Goal: Task Accomplishment & Management: Manage account settings

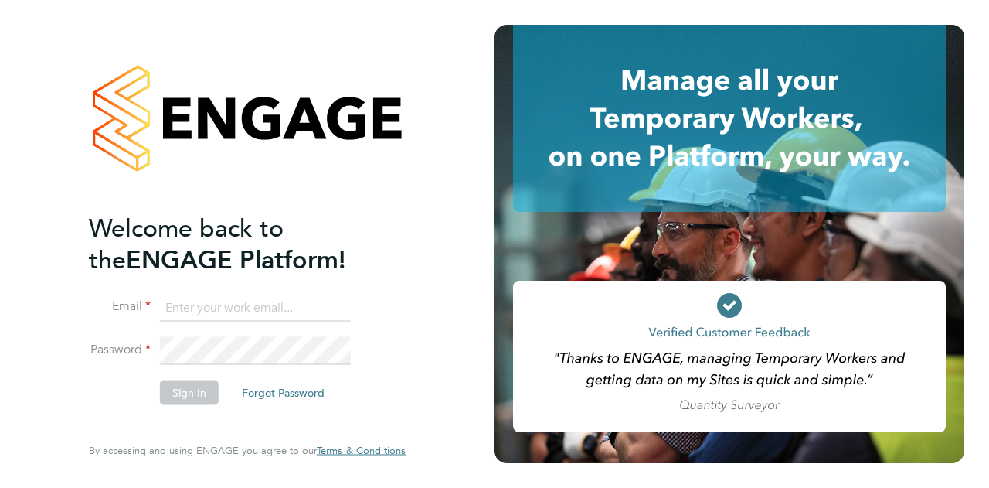
type input "[EMAIL_ADDRESS][DOMAIN_NAME]"
click at [188, 395] on button "Sign In" at bounding box center [189, 391] width 59 height 25
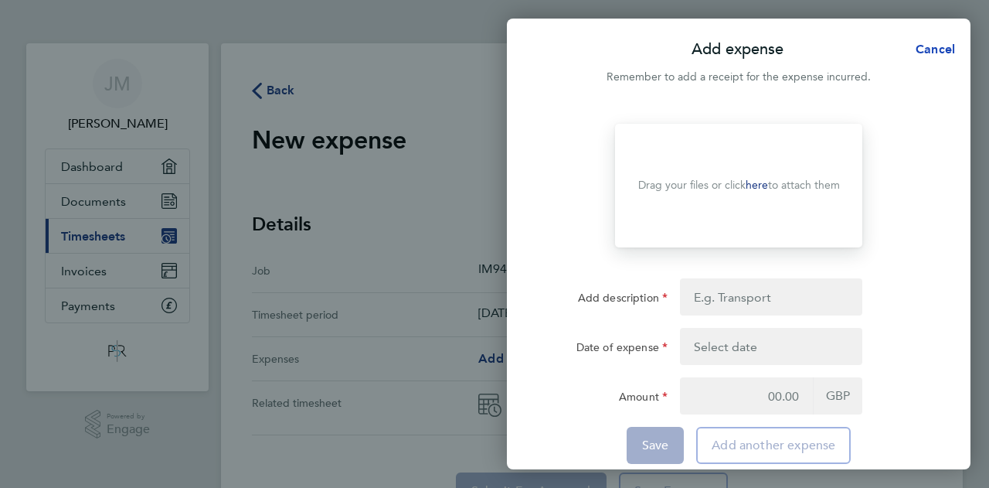
click at [944, 43] on span "Cancel" at bounding box center [933, 49] width 44 height 15
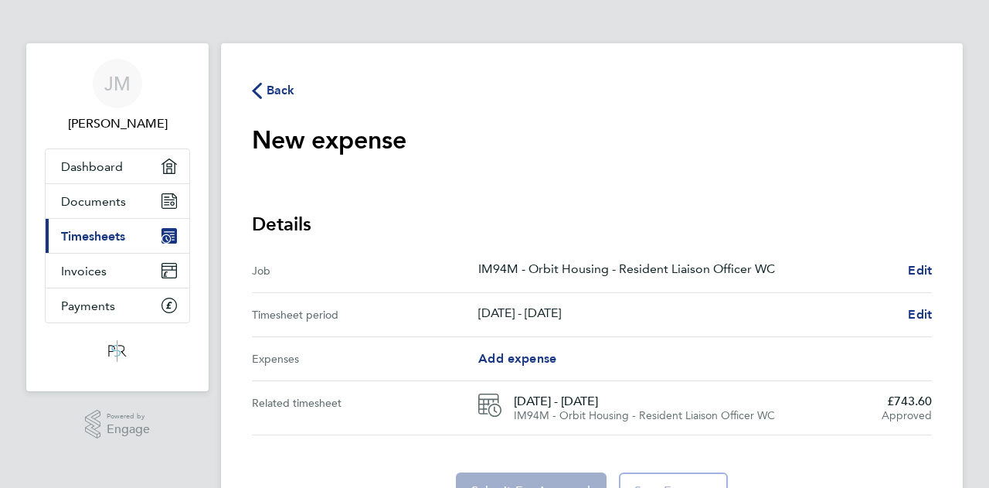
click at [257, 85] on icon "button" at bounding box center [257, 91] width 10 height 16
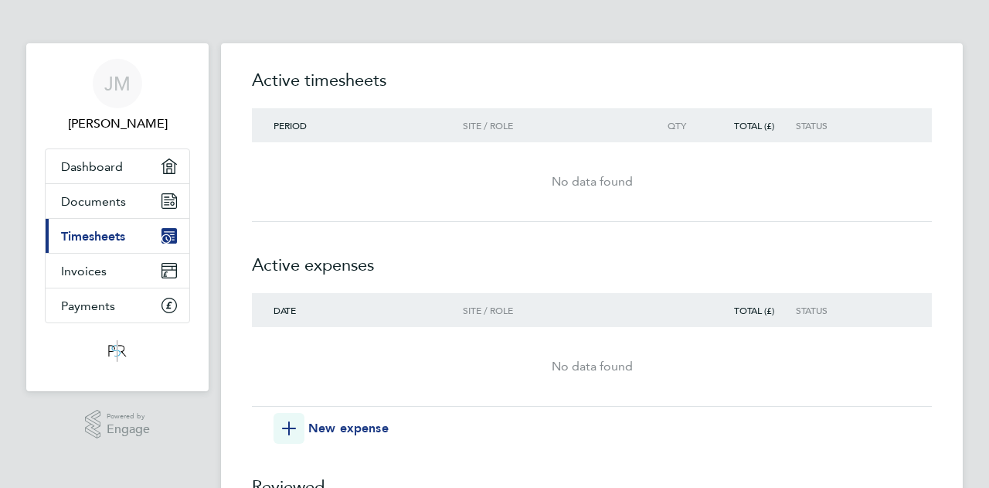
click at [126, 349] on img "Main navigation" at bounding box center [118, 351] width 28 height 25
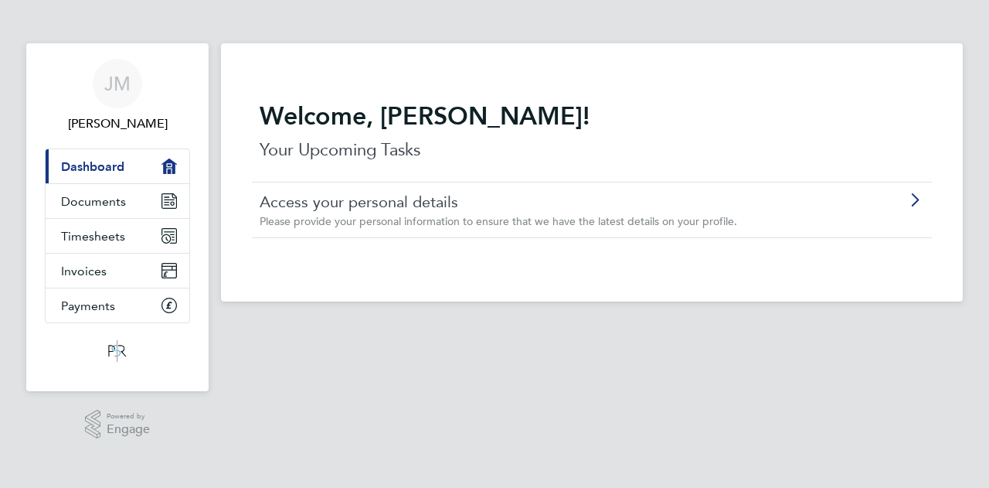
click at [294, 207] on link "Access your personal details" at bounding box center [548, 202] width 577 height 20
